Goal: Task Accomplishment & Management: Manage account settings

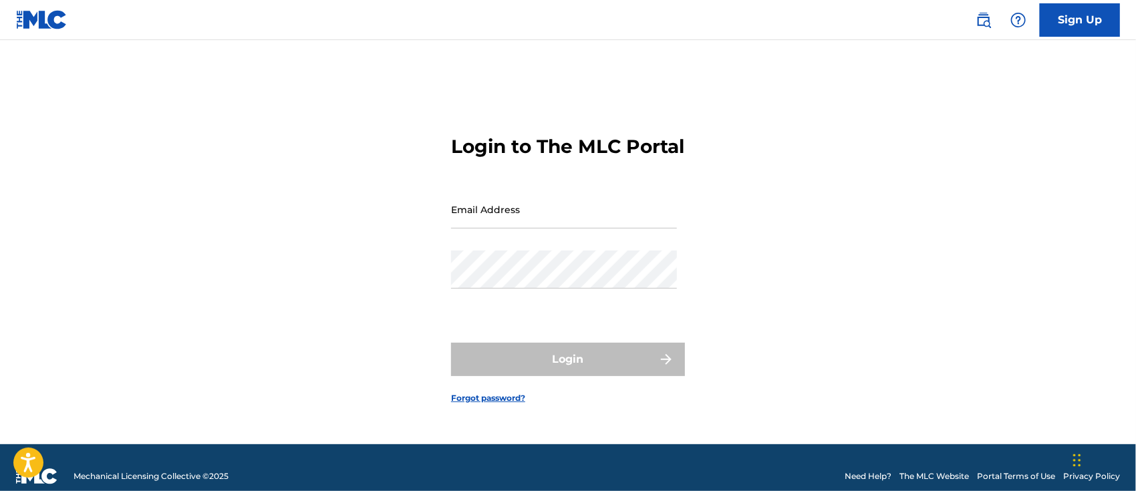
click at [499, 229] on input "Email Address" at bounding box center [564, 210] width 226 height 38
type input "[EMAIL_ADDRESS][DOMAIN_NAME]"
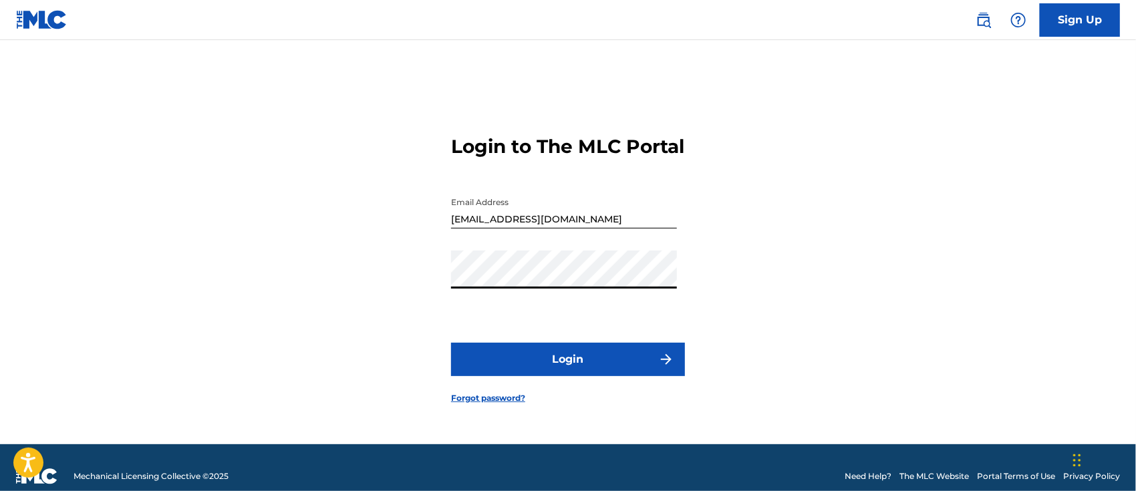
click at [589, 370] on button "Login" at bounding box center [568, 359] width 234 height 33
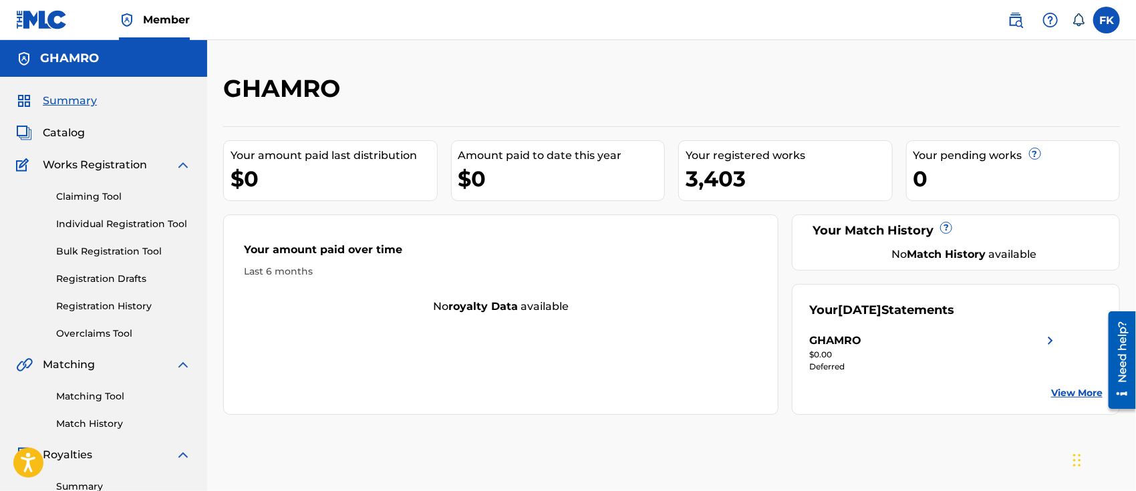
click at [93, 480] on link "Summary" at bounding box center [123, 487] width 135 height 14
